Goal: Task Accomplishment & Management: Complete application form

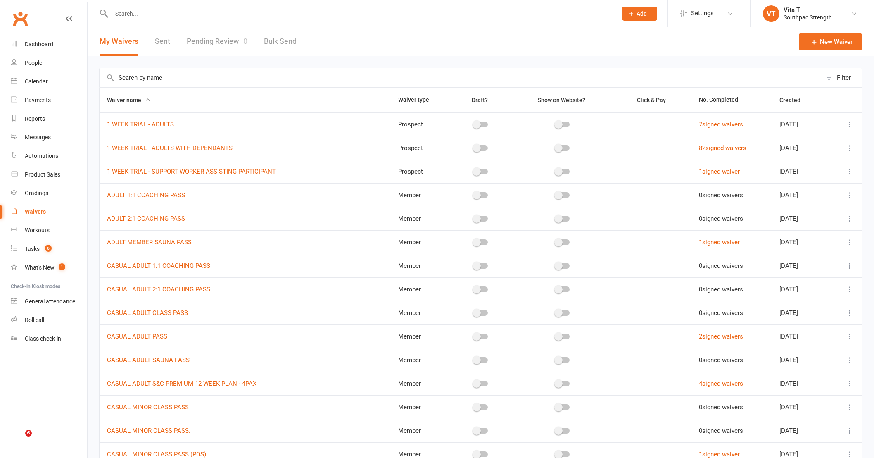
select select "100"
click at [23, 50] on link "Dashboard" at bounding box center [49, 44] width 76 height 19
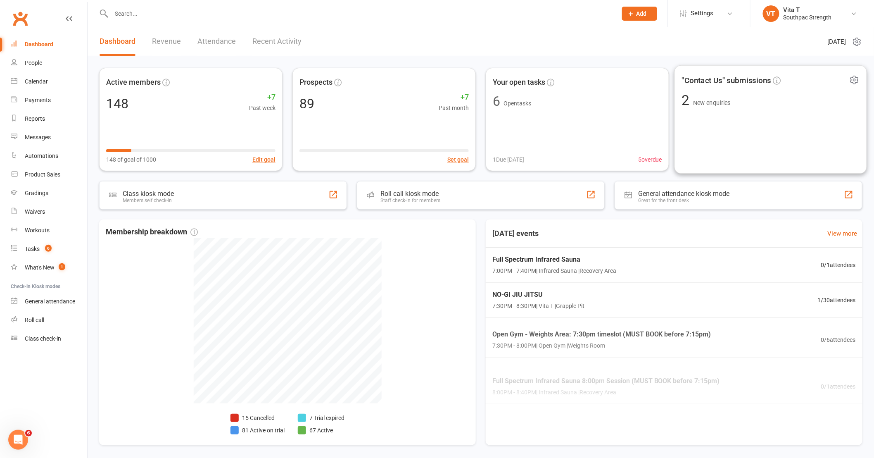
click at [777, 115] on div ""Contact Us" submissions 2 New enquiries" at bounding box center [770, 119] width 192 height 109
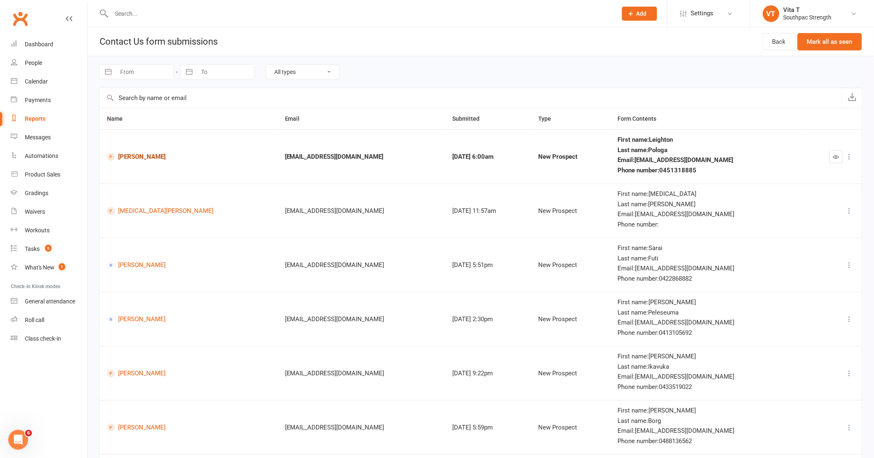
click at [155, 156] on link "[PERSON_NAME]" at bounding box center [188, 157] width 163 height 8
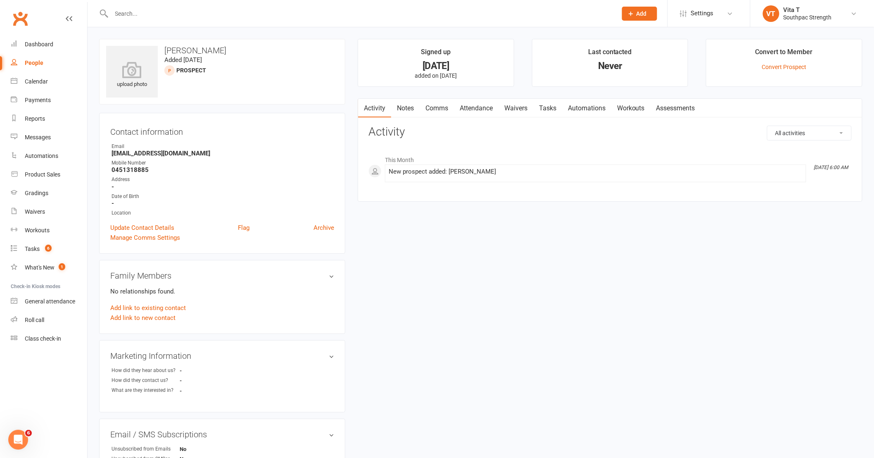
click at [657, 9] on div "Prospect Member Non-attending contact Class / event Appointment Grading event T…" at bounding box center [639, 13] width 56 height 27
click at [654, 11] on button "Add" at bounding box center [639, 14] width 35 height 14
click at [643, 40] on link "Prospect" at bounding box center [631, 36] width 74 height 19
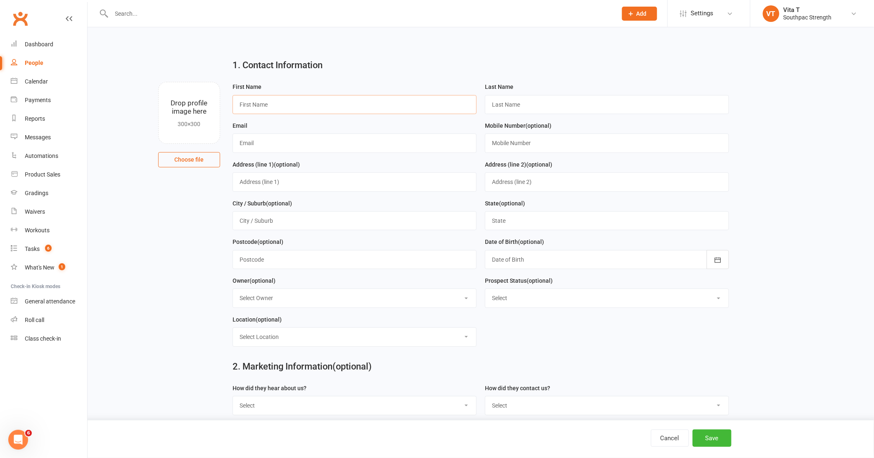
click at [391, 101] on input "text" at bounding box center [354, 104] width 244 height 19
type input "[PERSON_NAME]"
type input "Ratu"
type input "[EMAIL_ADDRESS][DOMAIN_NAME]"
click at [715, 435] on button "Save" at bounding box center [711, 437] width 39 height 17
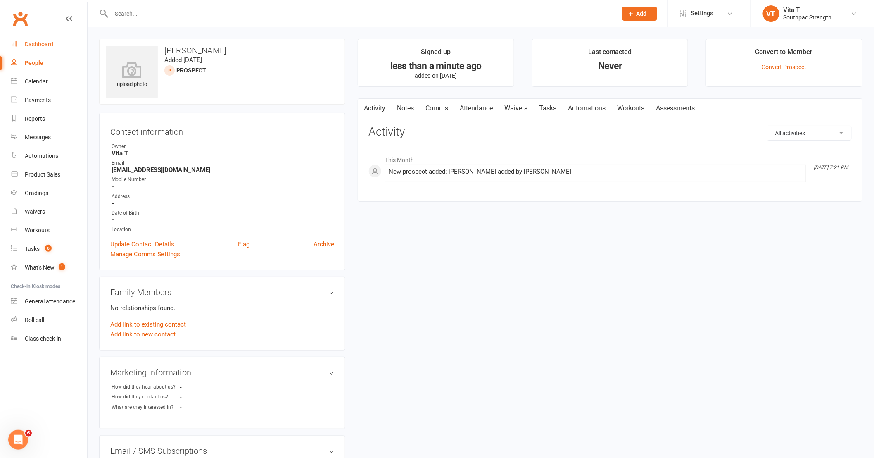
click at [32, 43] on div "Dashboard" at bounding box center [39, 44] width 28 height 7
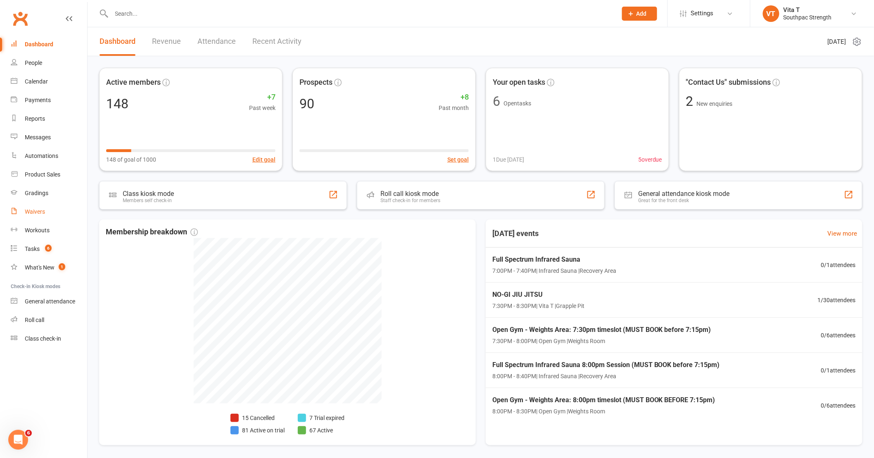
click at [39, 209] on div "Waivers" at bounding box center [35, 211] width 20 height 7
select select "100"
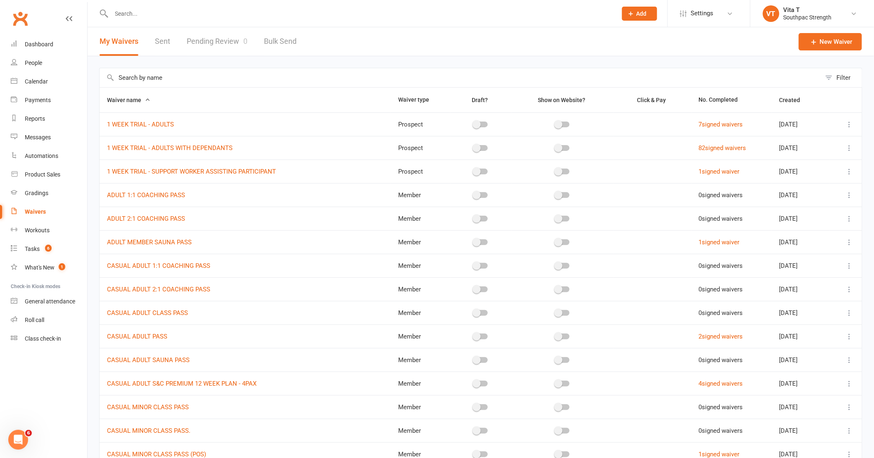
click at [118, 13] on input "text" at bounding box center [360, 14] width 502 height 12
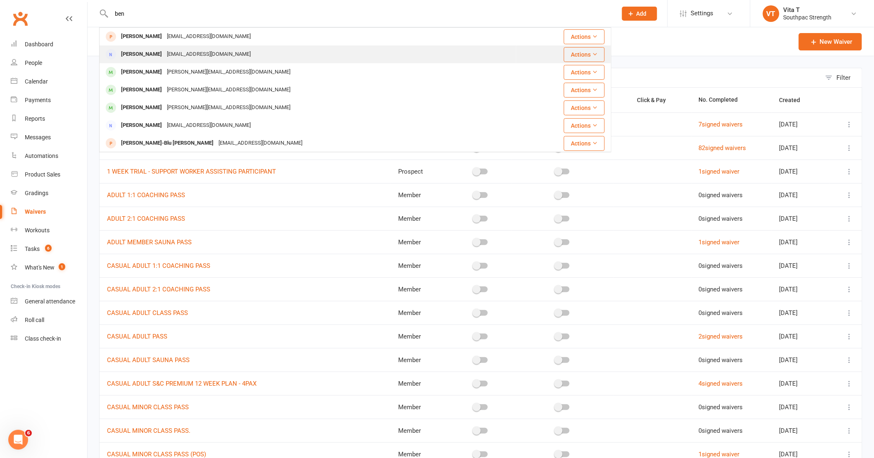
type input "ben"
click at [145, 51] on div "[PERSON_NAME]" at bounding box center [142, 54] width 46 height 12
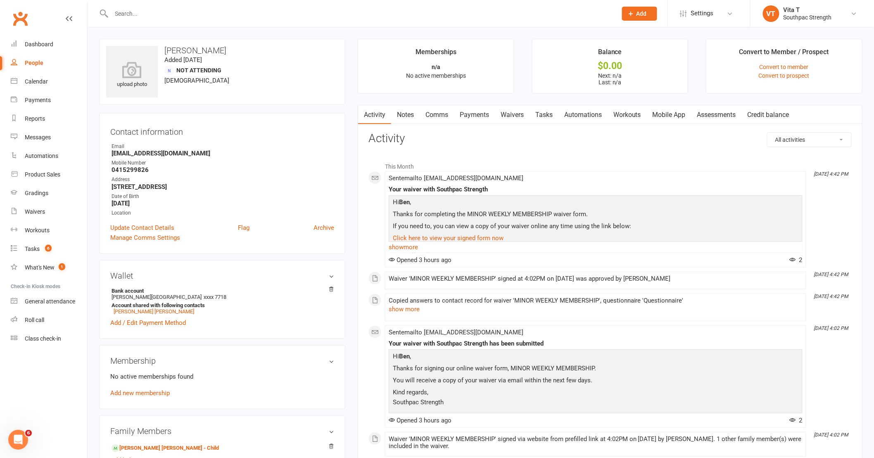
click at [682, 114] on link "Mobile App" at bounding box center [669, 114] width 45 height 19
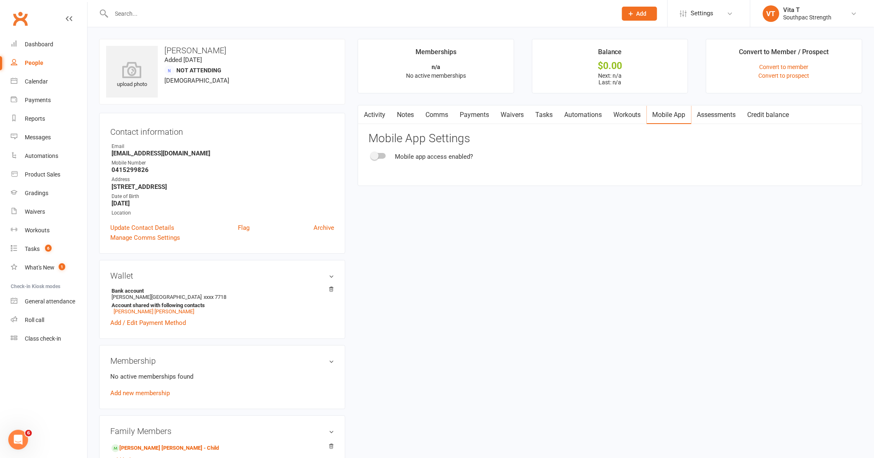
click at [378, 158] on span at bounding box center [374, 156] width 8 height 8
click at [372, 154] on input "checkbox" at bounding box center [372, 154] width 0 height 0
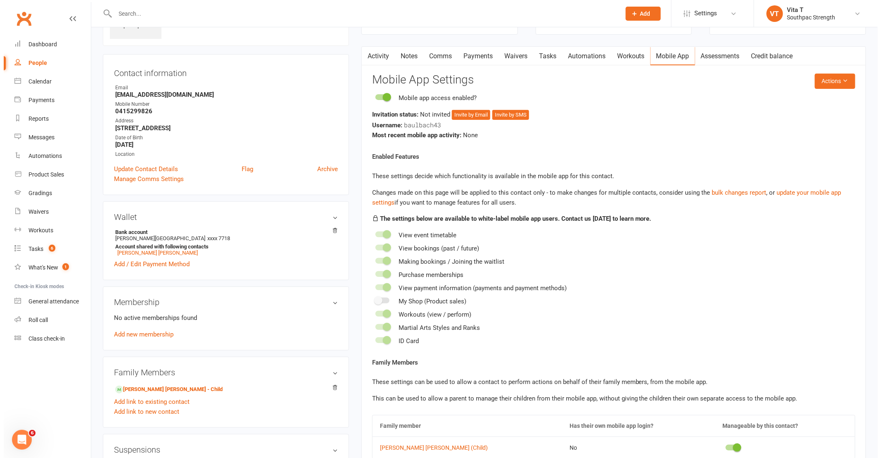
scroll to position [46, 0]
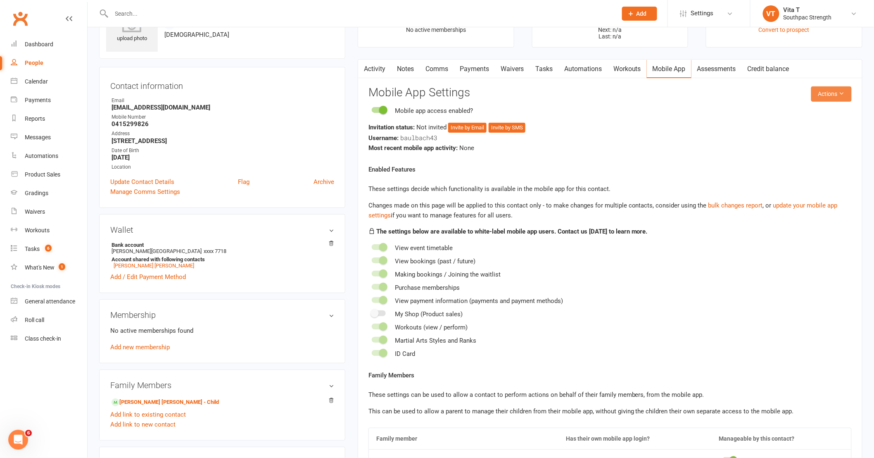
click at [837, 98] on button "Actions" at bounding box center [831, 93] width 40 height 15
drag, startPoint x: 827, startPoint y: 101, endPoint x: 826, endPoint y: 105, distance: 4.1
click at [826, 105] on body "Prospect Member Non-attending contact Class / event Appointment Grading event T…" at bounding box center [437, 323] width 874 height 734
click at [825, 97] on button "Actions" at bounding box center [831, 93] width 40 height 15
click at [816, 114] on link "Send invitation email" at bounding box center [804, 112] width 82 height 17
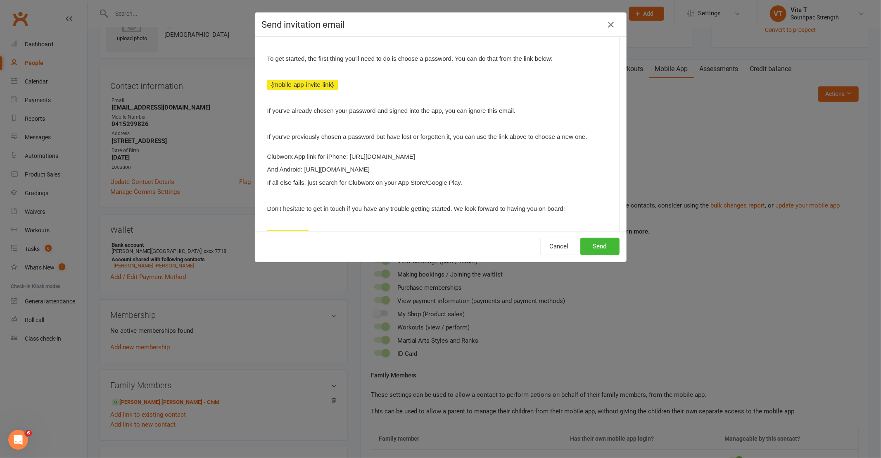
scroll to position [119, 0]
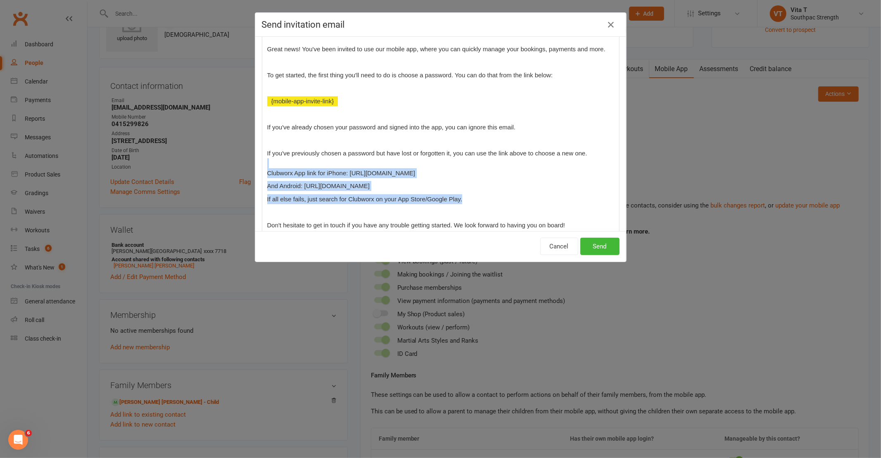
drag, startPoint x: 431, startPoint y: 197, endPoint x: 263, endPoint y: 167, distance: 170.7
click at [263, 167] on div "Hi ﻿ {contact-first-name} , Great news! You've been invited to use our mobile a…" at bounding box center [440, 136] width 357 height 249
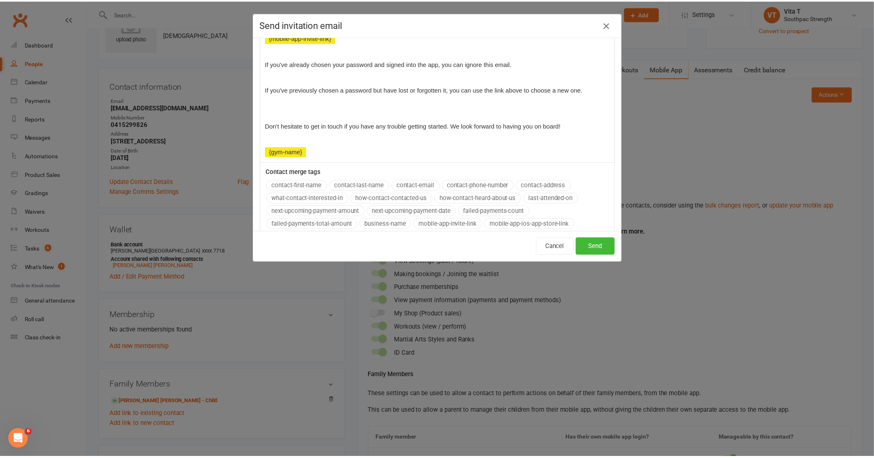
scroll to position [183, 0]
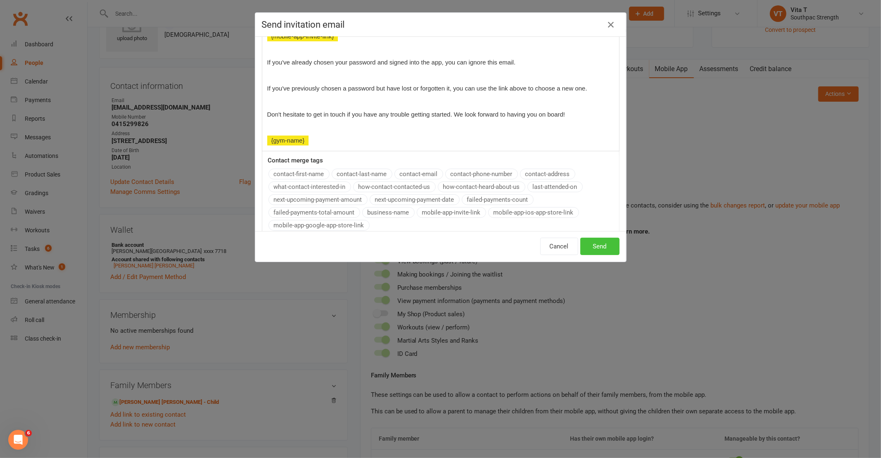
click at [591, 244] on button "Send" at bounding box center [599, 245] width 39 height 17
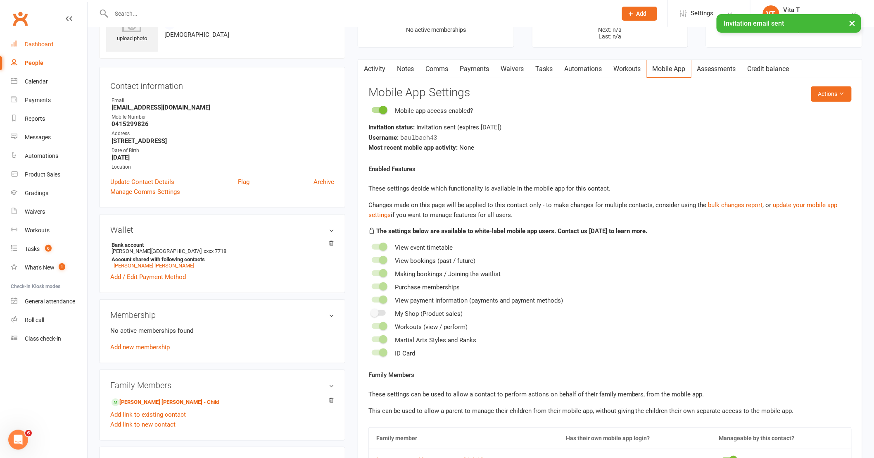
click at [42, 46] on div "Dashboard" at bounding box center [39, 44] width 28 height 7
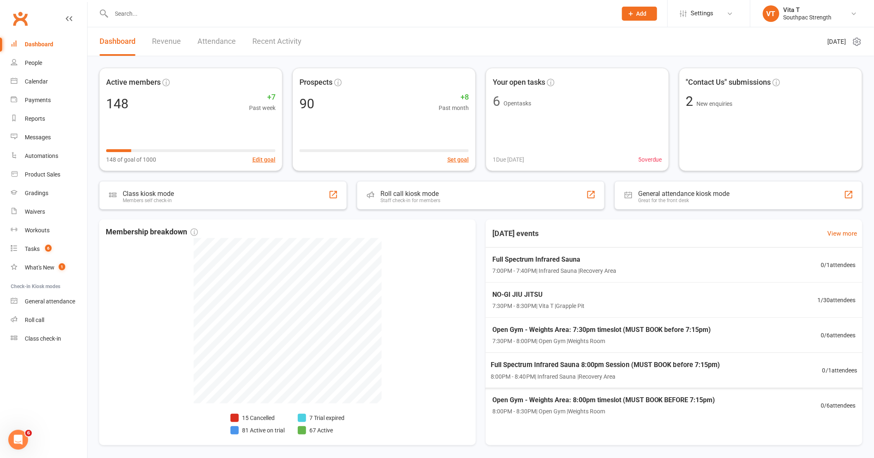
click at [478, 368] on div "Membership breakdown 15 Cancelled 81 Active on trial 7 Trial expired 67 Active …" at bounding box center [480, 331] width 763 height 225
click at [582, 306] on span "7:30PM - 8:30PM | Vita T | Grapple Pit" at bounding box center [536, 305] width 94 height 9
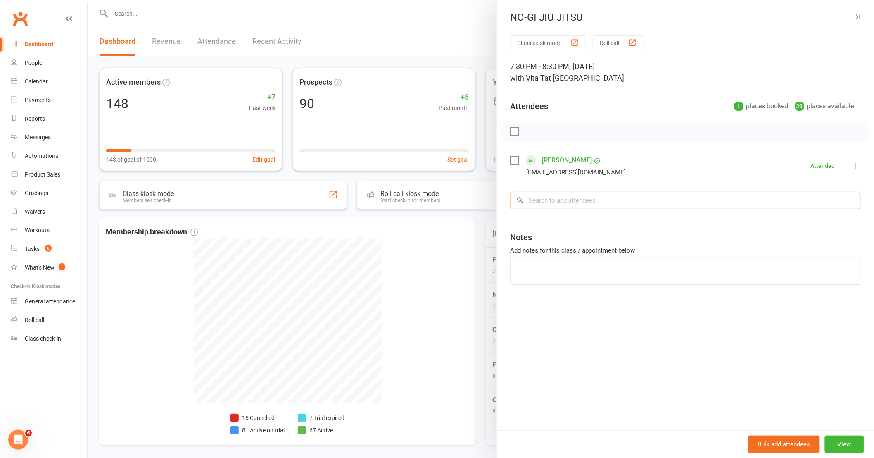
click at [574, 194] on input "search" at bounding box center [685, 200] width 351 height 17
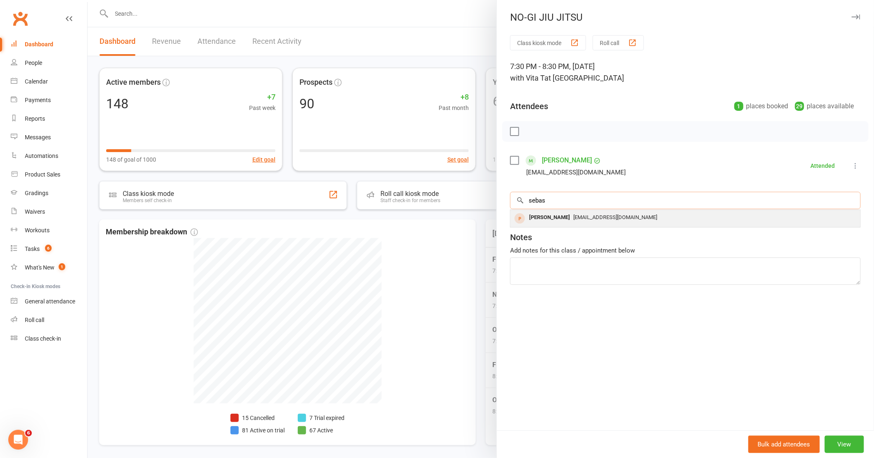
type input "sebas"
click at [580, 225] on div "[PERSON_NAME] [PERSON_NAME][EMAIL_ADDRESS][DOMAIN_NAME]" at bounding box center [685, 218] width 350 height 17
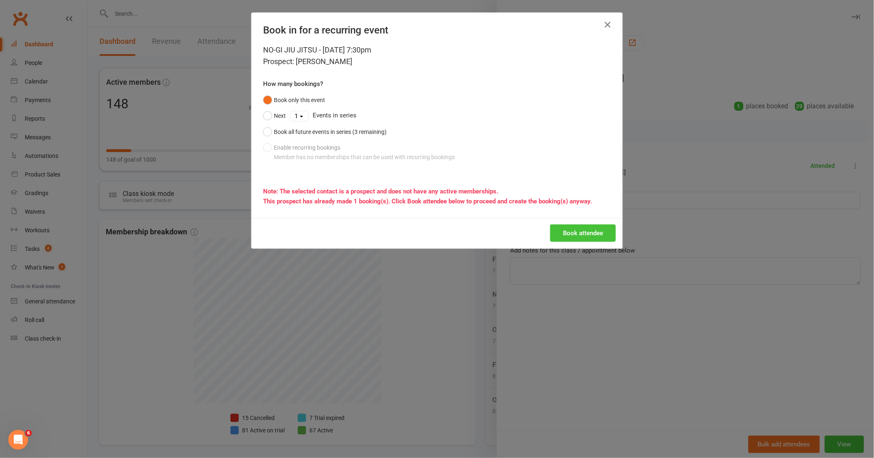
click at [572, 231] on button "Book attendee" at bounding box center [583, 232] width 66 height 17
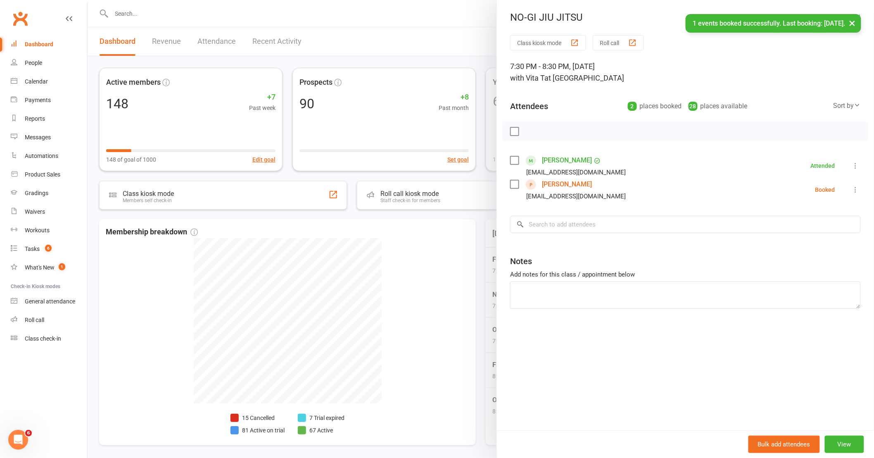
click at [569, 185] on link "[PERSON_NAME]" at bounding box center [567, 184] width 50 height 13
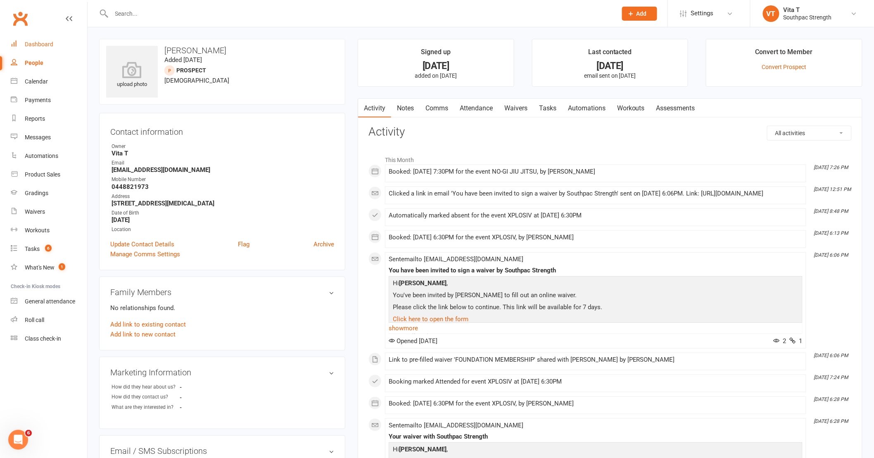
click at [47, 44] on div "Dashboard" at bounding box center [39, 44] width 28 height 7
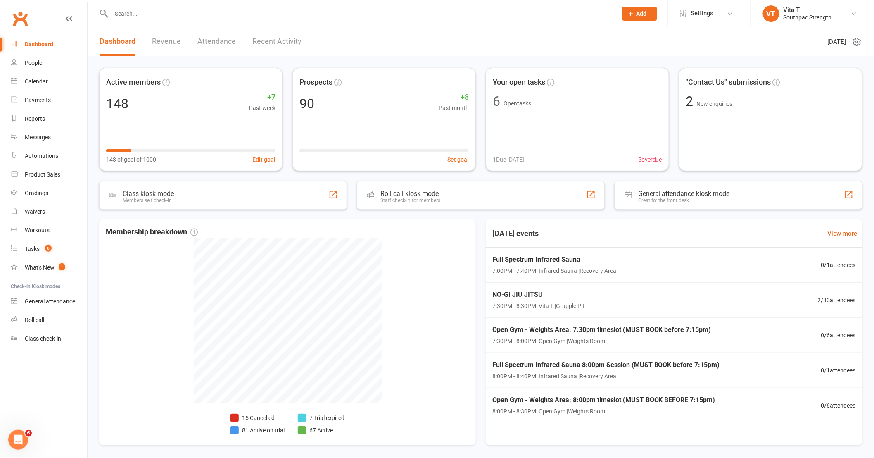
click at [286, 40] on link "Recent Activity" at bounding box center [276, 41] width 49 height 28
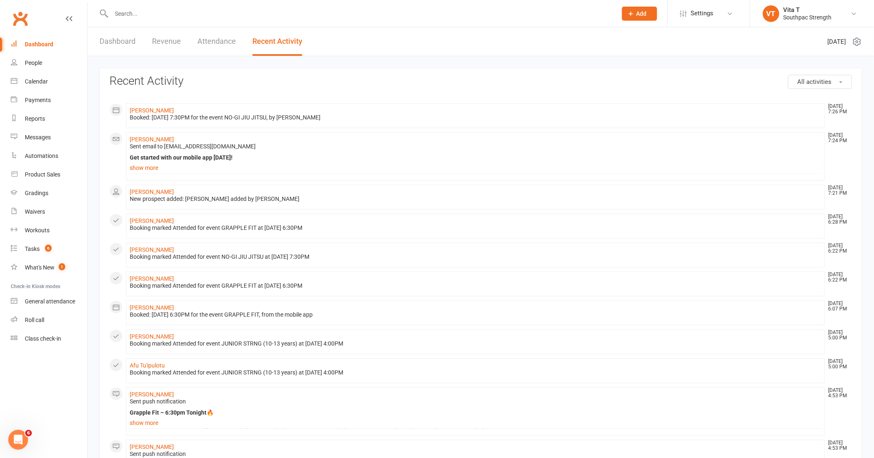
click at [38, 43] on div "Dashboard" at bounding box center [39, 44] width 28 height 7
click at [55, 209] on link "Waivers" at bounding box center [49, 211] width 76 height 19
select select "100"
